Goal: Find specific page/section: Find specific page/section

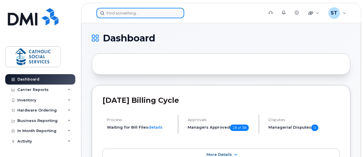
click at [147, 13] on input at bounding box center [141, 13] width 88 height 10
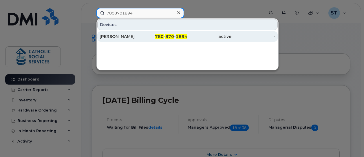
type input "7808701894"
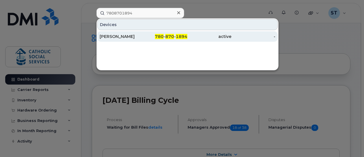
click at [174, 36] on span "870" at bounding box center [169, 36] width 9 height 5
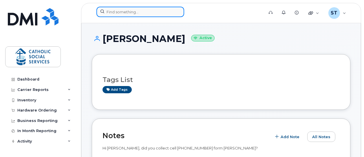
click at [130, 12] on input at bounding box center [141, 12] width 88 height 10
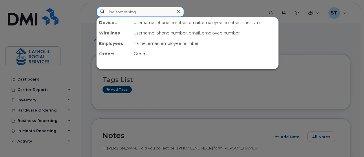
paste input "7802141019"
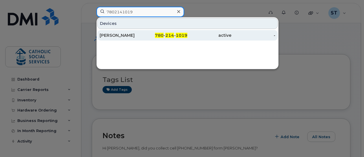
type input "7802141019"
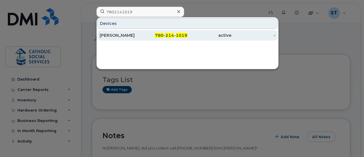
click at [120, 35] on div "[PERSON_NAME]" at bounding box center [122, 35] width 44 height 6
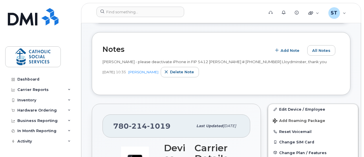
scroll to position [87, 0]
